Goal: Task Accomplishment & Management: Complete application form

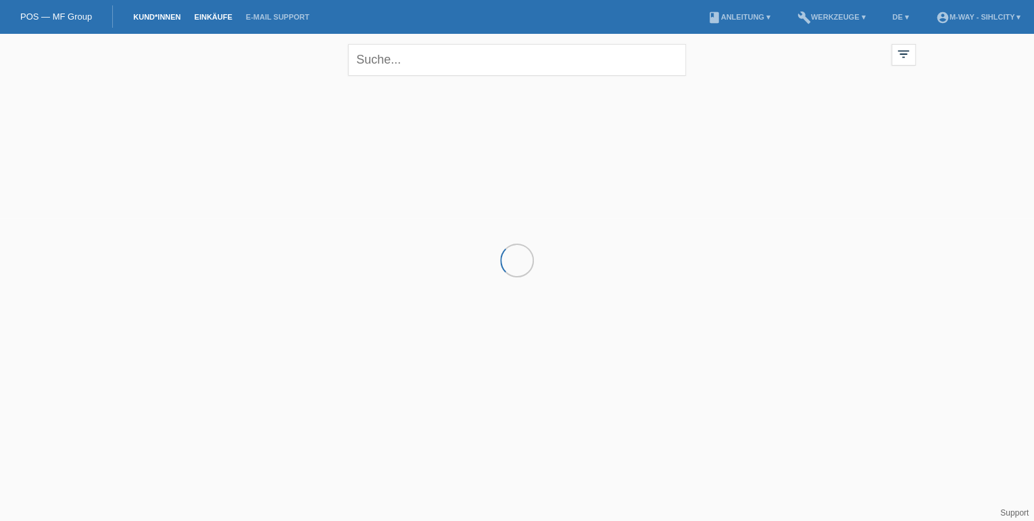
click at [198, 18] on link "Einkäufe" at bounding box center [212, 17] width 51 height 8
click at [149, 11] on li "Kund*innen" at bounding box center [156, 17] width 61 height 34
click at [156, 19] on link "Kund*innen" at bounding box center [156, 17] width 61 height 8
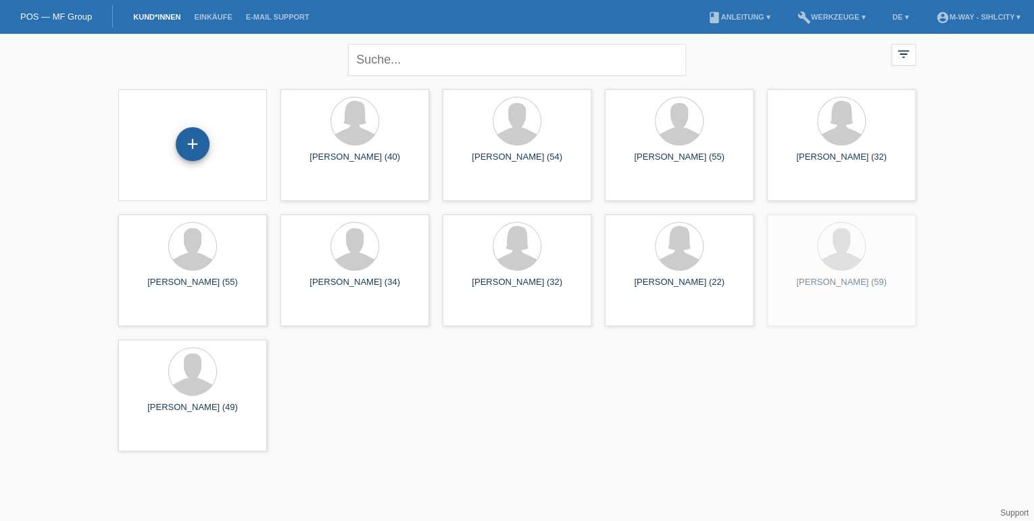
click at [195, 129] on div "+" at bounding box center [193, 144] width 34 height 34
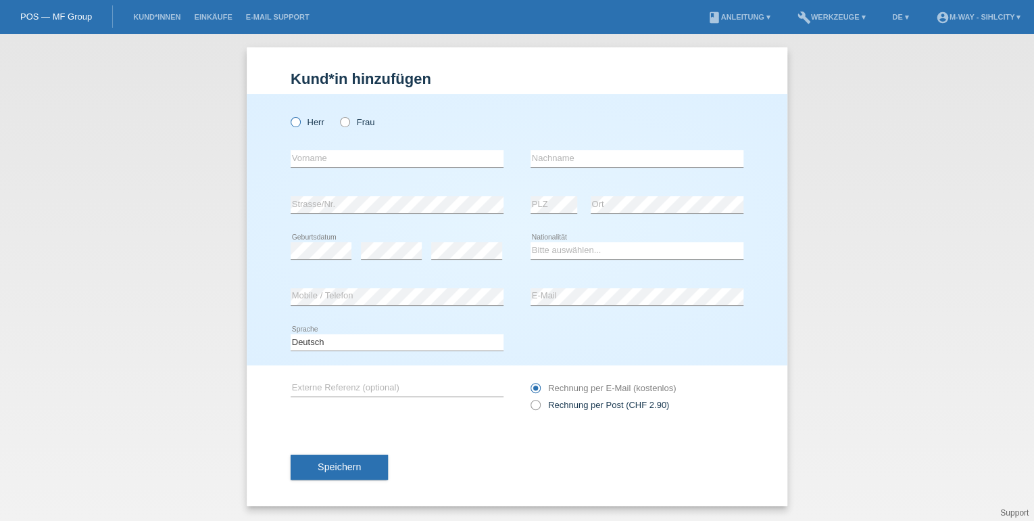
click at [289, 115] on icon at bounding box center [289, 115] width 0 height 0
click at [296, 122] on input "Herr" at bounding box center [295, 121] width 9 height 9
radio input "true"
click at [344, 160] on input "text" at bounding box center [397, 158] width 213 height 17
type input "Tenzin"
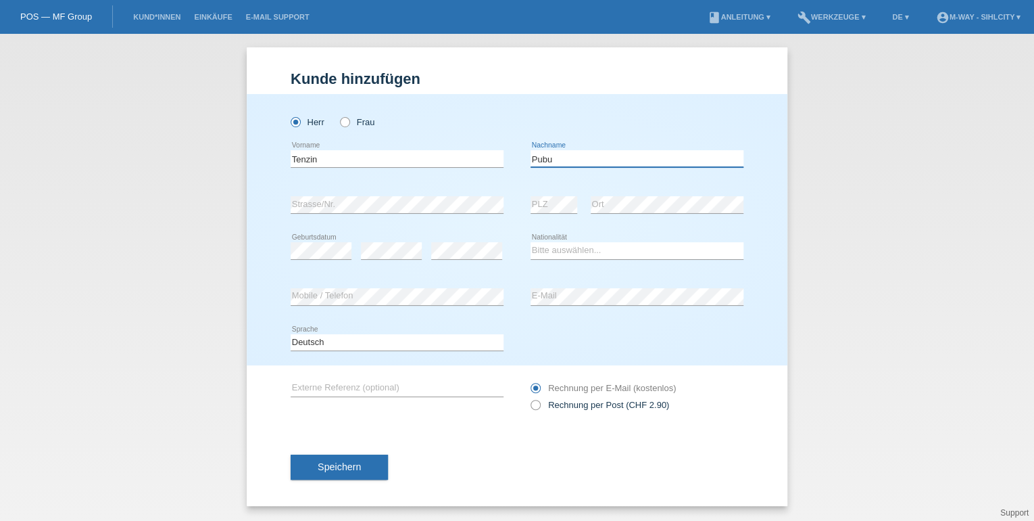
type input "Pubu"
click at [562, 253] on select "Bitte auswählen... Schweiz Deutschland Liechtenstein Österreich ------------ Af…" at bounding box center [637, 250] width 213 height 16
select select "CN"
click at [531, 242] on select "Bitte auswählen... Schweiz Deutschland Liechtenstein Österreich ------------ Af…" at bounding box center [637, 250] width 213 height 16
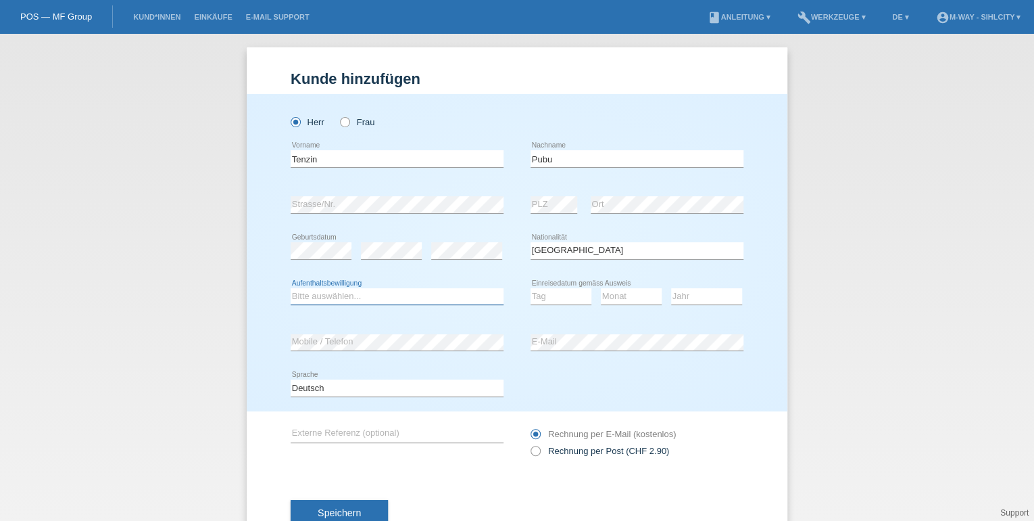
click at [314, 295] on select "Bitte auswählen... C B B - Flüchtlingsstatus Andere" at bounding box center [397, 296] width 213 height 16
select select "B"
click at [291, 288] on select "Bitte auswählen... C B B - Flüchtlingsstatus Andere" at bounding box center [397, 296] width 213 height 16
click at [566, 297] on select "Tag 01 02 03 04 05 06 07 08 09 10 11" at bounding box center [561, 296] width 61 height 16
select select "10"
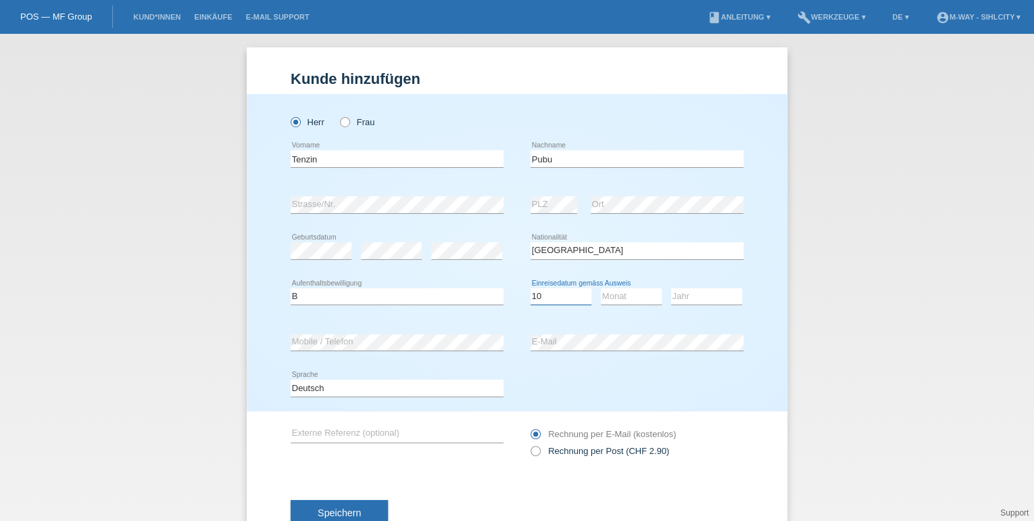
click at [531, 288] on select "Tag 01 02 03 04 05 06 07 08 09 10 11" at bounding box center [561, 296] width 61 height 16
click at [616, 302] on select "Monat 01 02 03 04 05 06 07 08 09 10 11" at bounding box center [631, 296] width 61 height 16
select select "12"
click at [601, 288] on select "Monat 01 02 03 04 05 06 07 08 09 10 11" at bounding box center [631, 296] width 61 height 16
click at [708, 297] on select "Jahr 2025 2024 2023 2022 2021 2020 2019 2018 2017 2016 2015 2014 2013 2012 2011…" at bounding box center [706, 296] width 71 height 16
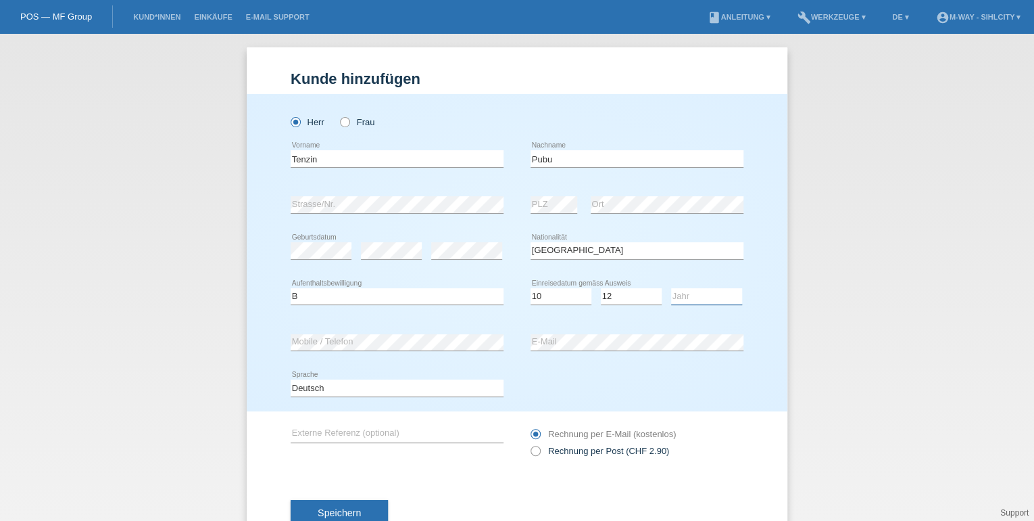
select select "2013"
click at [671, 288] on select "Jahr 2025 2024 2023 2022 2021 2020 2019 2018 2017 2016 2015 2014 2013 2012 2011…" at bounding box center [706, 296] width 71 height 16
click at [392, 349] on div "error Mobile / Telefon" at bounding box center [397, 343] width 213 height 18
click at [337, 510] on span "Speichern" at bounding box center [339, 512] width 43 height 11
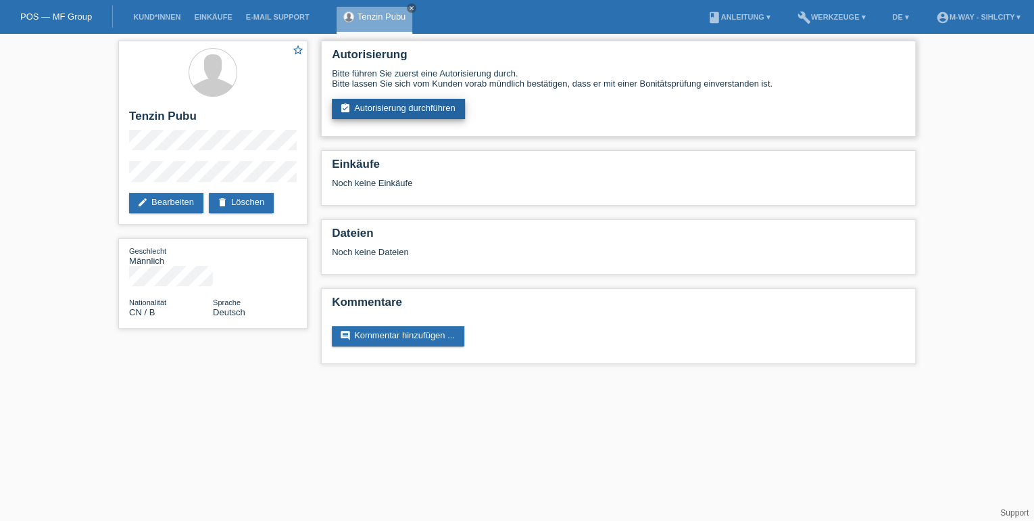
click at [444, 104] on link "assignment_turned_in Autorisierung durchführen" at bounding box center [398, 109] width 133 height 20
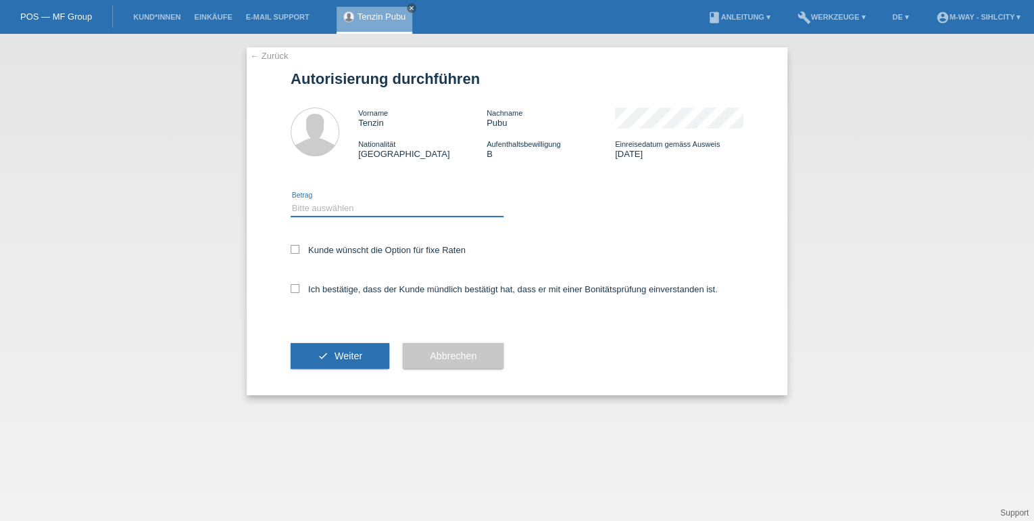
click at [310, 204] on select "Bitte auswählen CHF 1.00 - CHF 499.00 CHF 500.00 - CHF 1'999.00 CHF 2'000.00 - …" at bounding box center [397, 208] width 213 height 16
select select "3"
click at [291, 200] on select "Bitte auswählen CHF 1.00 - CHF 499.00 CHF 500.00 - CHF 1'999.00 CHF 2'000.00 - …" at bounding box center [397, 208] width 213 height 16
click at [296, 248] on icon at bounding box center [295, 249] width 9 height 9
click at [296, 248] on input "Kunde wünscht die Option für fixe Raten" at bounding box center [295, 249] width 9 height 9
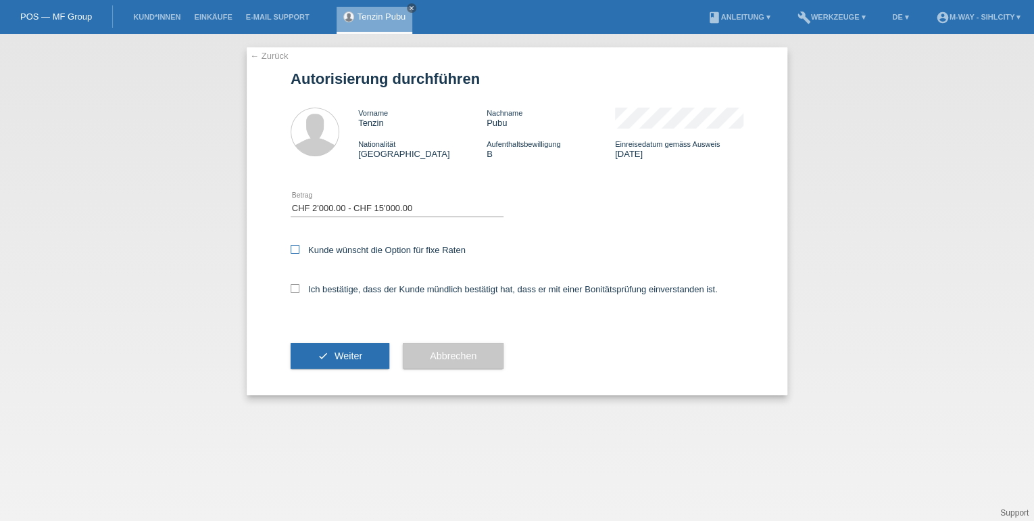
checkbox input "true"
click at [295, 285] on icon at bounding box center [295, 288] width 9 height 9
click at [295, 285] on input "Ich bestätige, dass der Kunde mündlich bestätigt hat, dass er mit einer Bonität…" at bounding box center [295, 288] width 9 height 9
checkbox input "true"
click at [361, 358] on span "Weiter" at bounding box center [349, 355] width 28 height 11
